Goal: Task Accomplishment & Management: Manage account settings

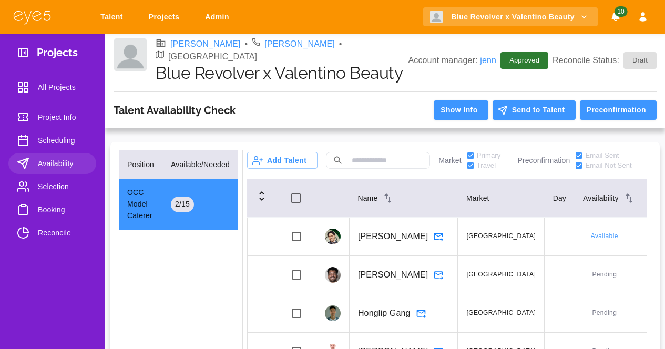
scroll to position [680, 0]
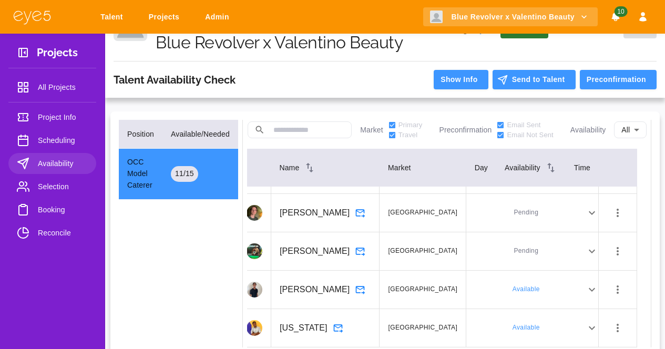
scroll to position [823, 0]
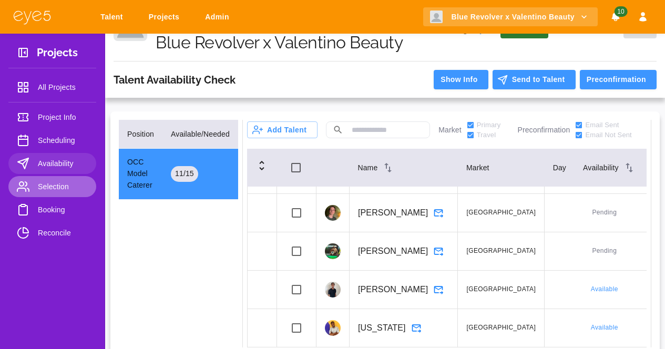
click at [59, 187] on span "Selection" at bounding box center [63, 186] width 50 height 13
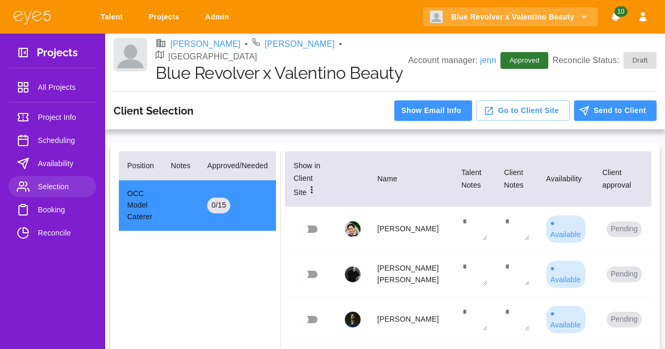
click at [307, 185] on icon at bounding box center [312, 190] width 11 height 11
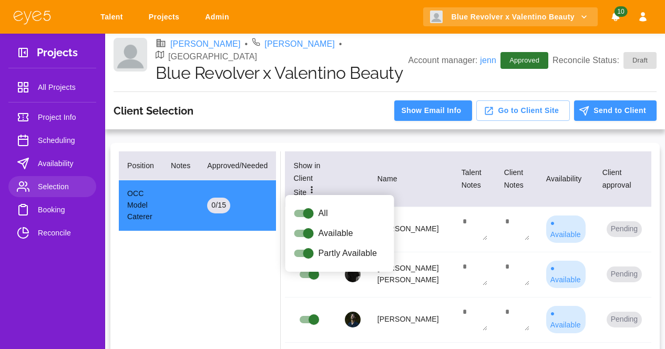
click at [350, 174] on th at bounding box center [353, 179] width 33 height 56
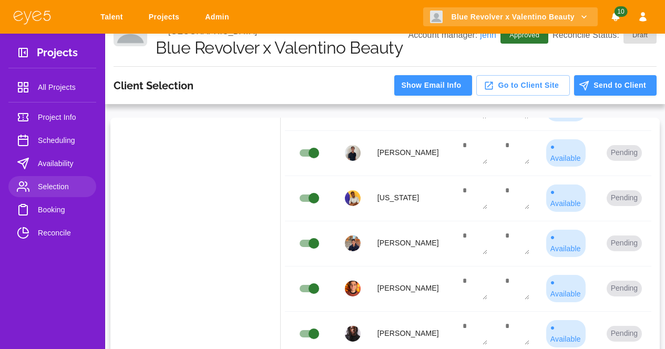
scroll to position [32, 0]
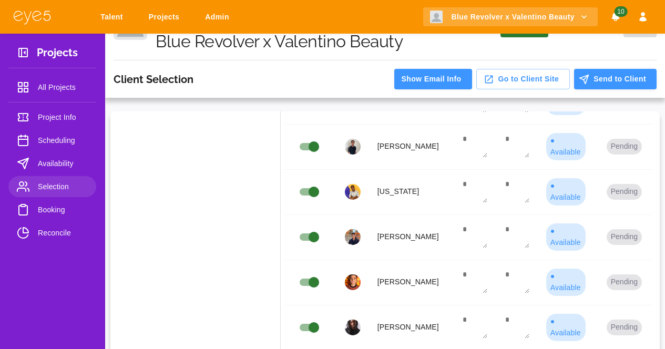
click at [610, 69] on button "Send to Client" at bounding box center [615, 79] width 83 height 21
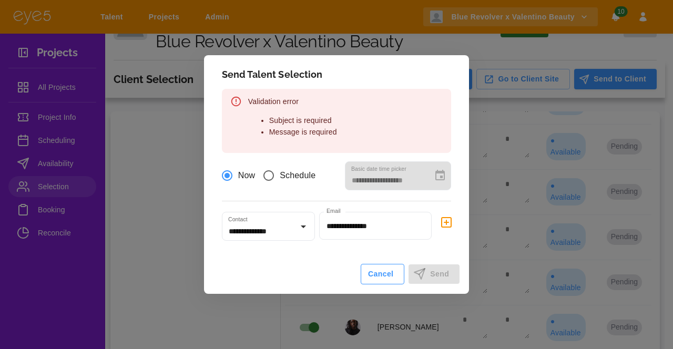
click at [391, 271] on button "Cancel" at bounding box center [383, 274] width 44 height 21
type input "**********"
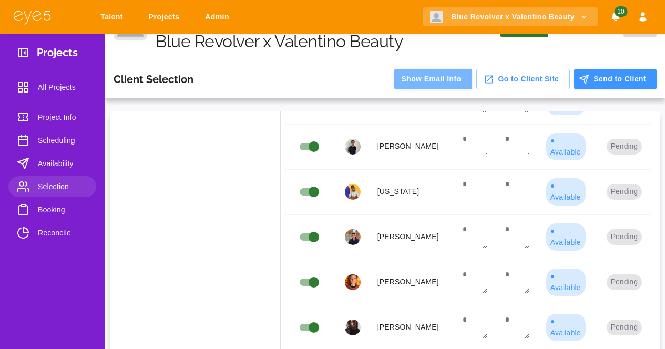
click at [454, 69] on button "Show Email Info" at bounding box center [433, 79] width 77 height 21
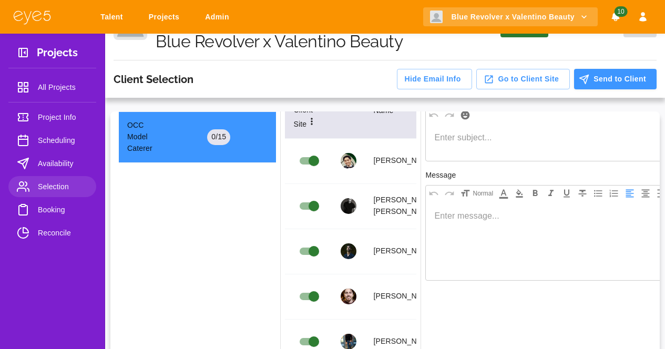
scroll to position [0, 0]
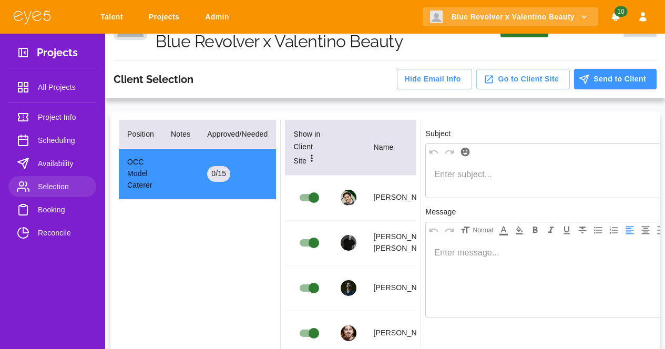
click at [503, 168] on p at bounding box center [563, 174] width 258 height 13
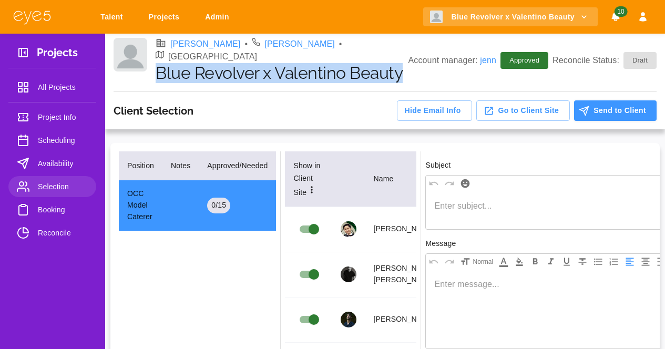
drag, startPoint x: 403, startPoint y: 64, endPoint x: 154, endPoint y: 53, distance: 250.1
click at [154, 53] on div "[PERSON_NAME] • [PERSON_NAME] • NYC Blue Revolver x [PERSON_NAME] Beauty Accoun…" at bounding box center [385, 60] width 543 height 45
copy h1 "Blue Revolver x Valentino Beauty"
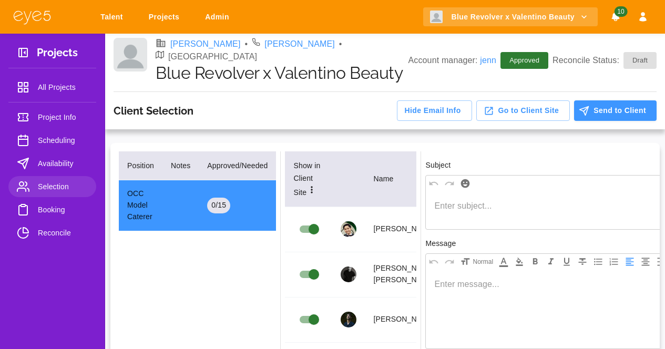
click at [513, 200] on p at bounding box center [563, 206] width 258 height 13
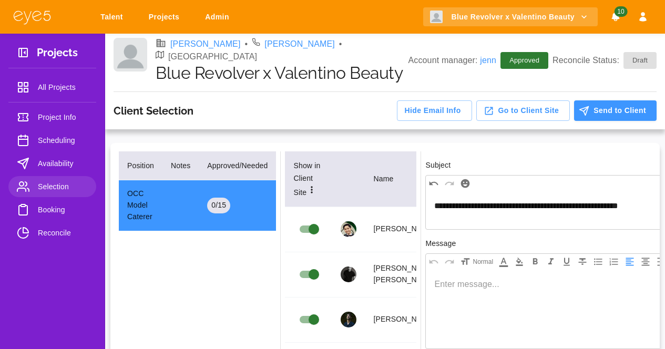
click at [459, 278] on p at bounding box center [563, 284] width 258 height 13
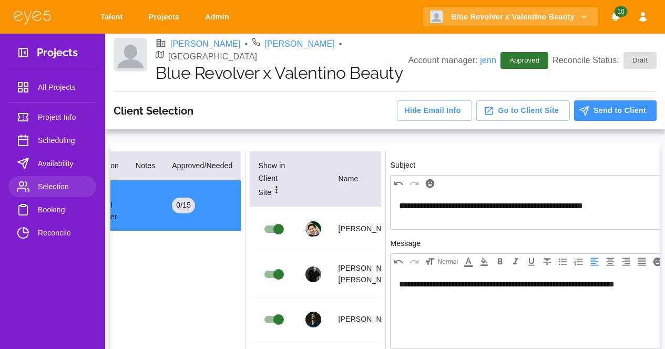
scroll to position [0, 40]
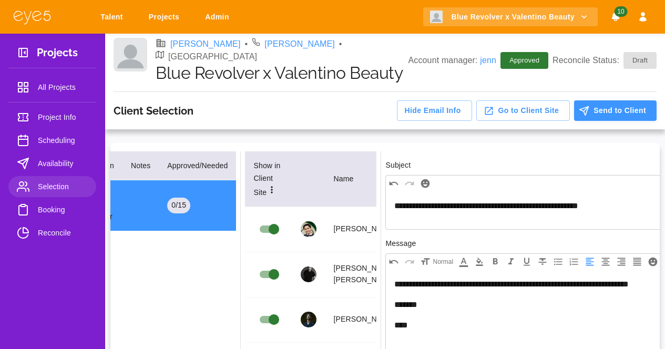
click at [601, 100] on button "Send to Client" at bounding box center [615, 110] width 83 height 21
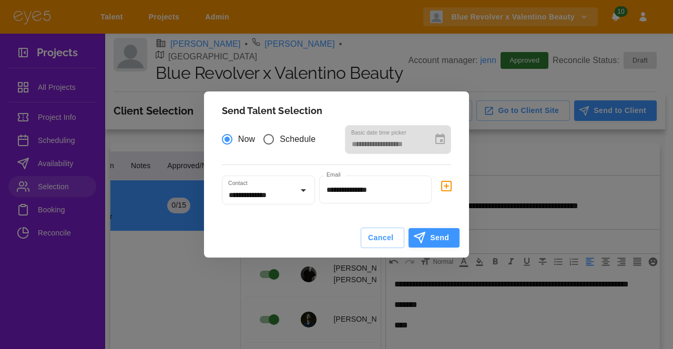
click at [428, 231] on button "Send" at bounding box center [434, 237] width 51 height 19
type input "**********"
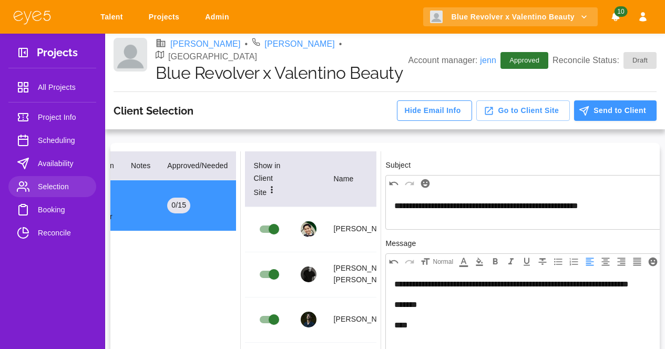
click at [451, 100] on button "Hide Email Info" at bounding box center [434, 110] width 75 height 21
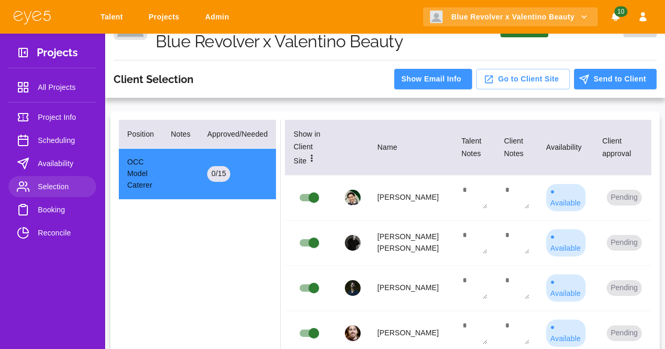
scroll to position [0, 0]
